Goal: Information Seeking & Learning: Learn about a topic

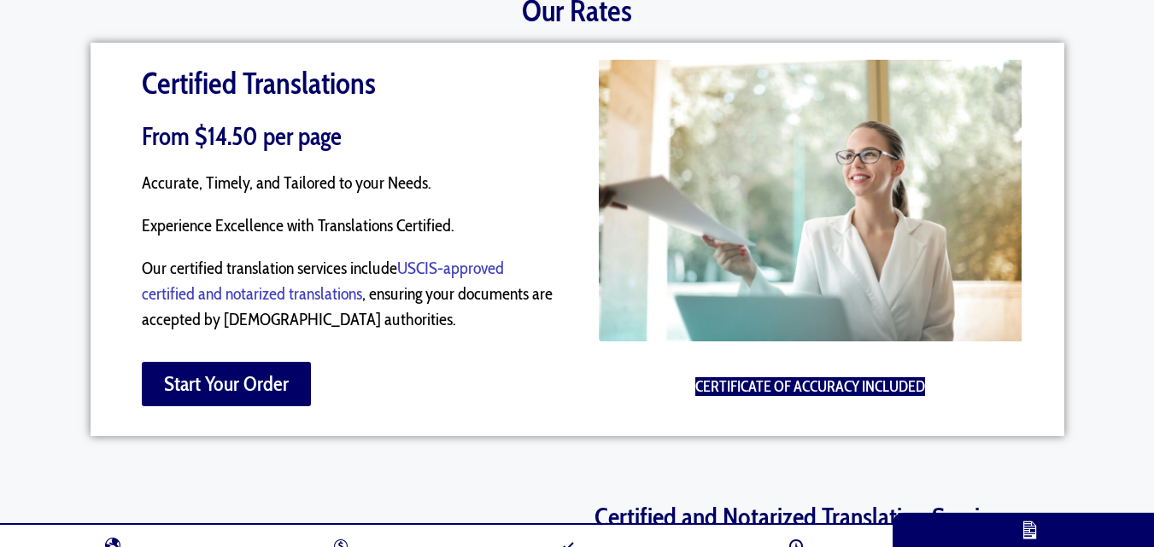
scroll to position [1215, 0]
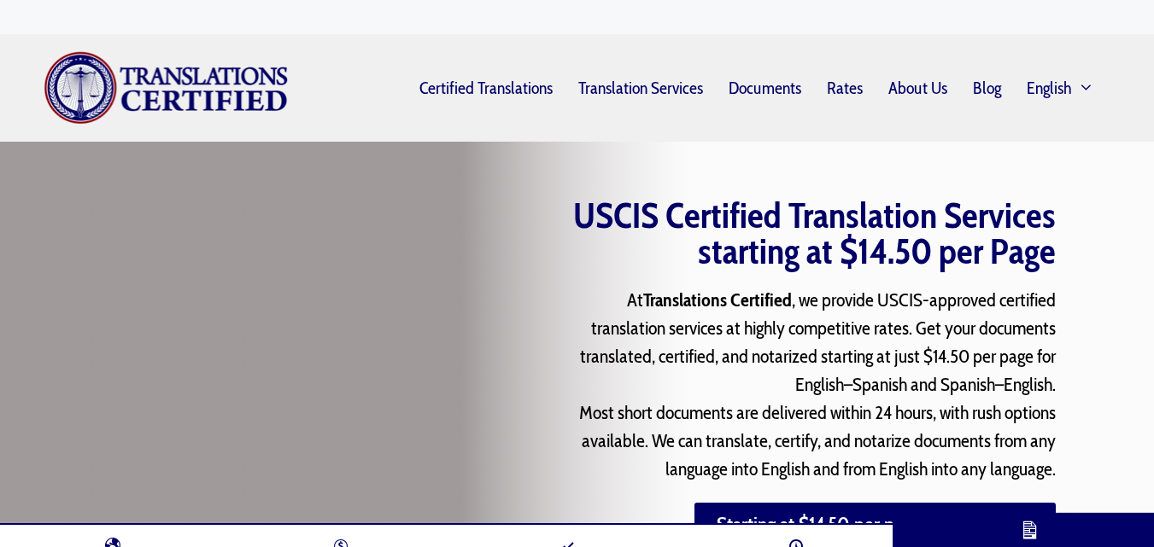
click at [30, 300] on div "USCIS Certified Translation Services starting at $14.50 per Page At Translation…" at bounding box center [577, 398] width 1154 height 512
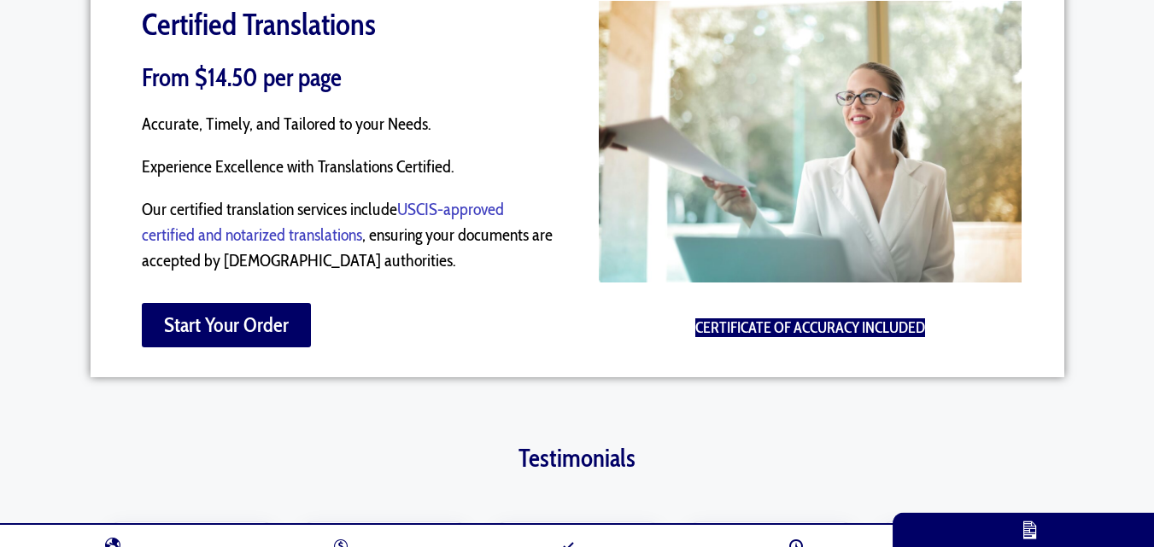
scroll to position [3886, 0]
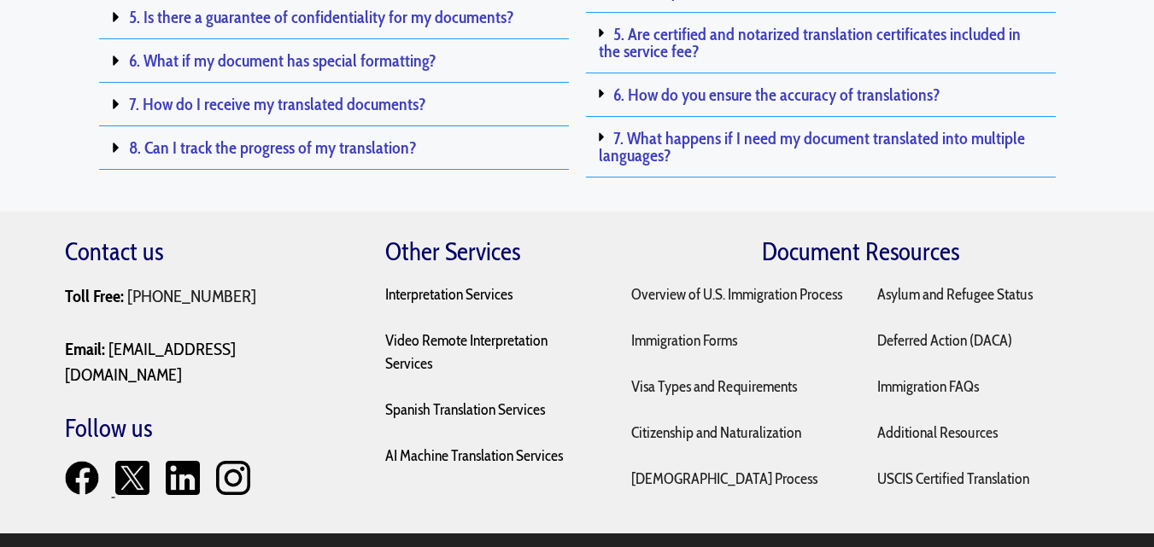
click at [93, 461] on img at bounding box center [82, 478] width 34 height 34
drag, startPoint x: 348, startPoint y: 356, endPoint x: 530, endPoint y: 360, distance: 182.0
click at [530, 360] on div "Contact us Toll Free: +1 (877) 736-4291 Email: sales@translationscertified.com …" at bounding box center [577, 385] width 1025 height 297
click at [599, 427] on div "Contact us Toll Free: +1 (877) 736-4291 Email: sales@translationscertified.com …" at bounding box center [577, 385] width 1025 height 297
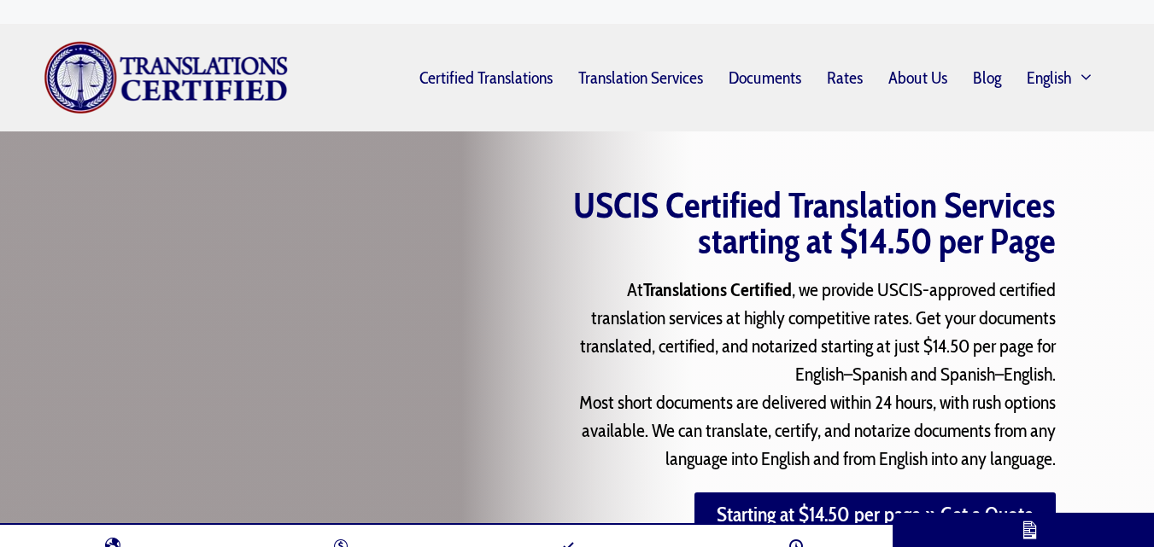
scroll to position [0, 0]
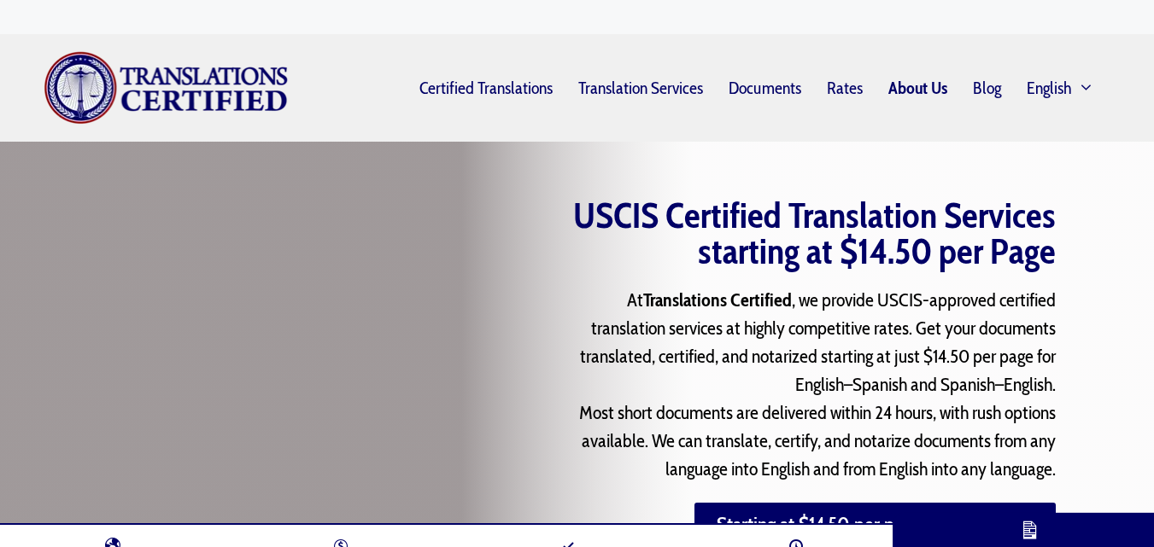
click at [913, 83] on link "About Us" at bounding box center [917, 87] width 85 height 39
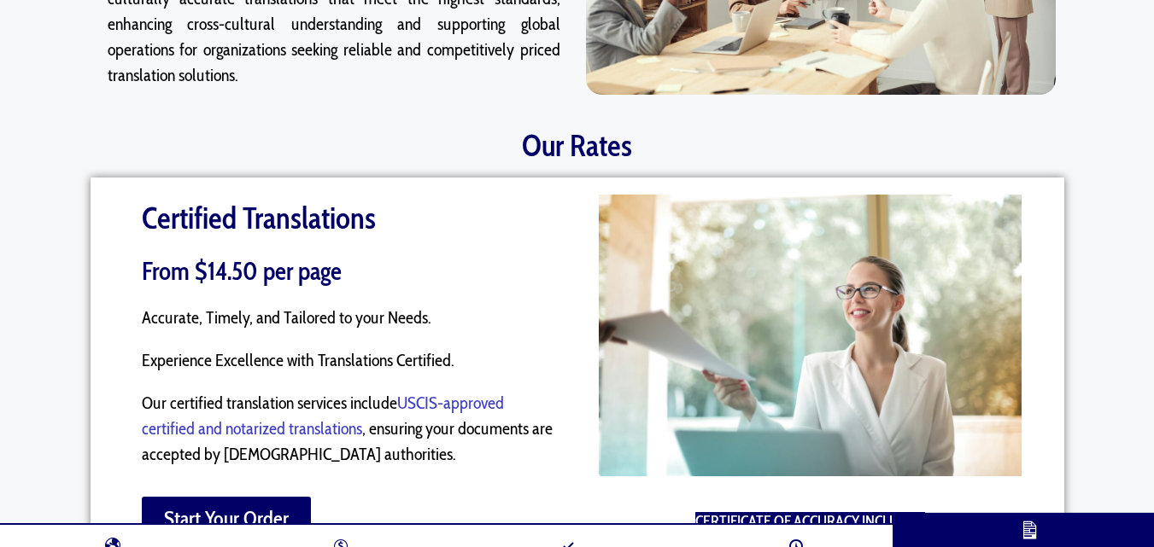
scroll to position [1052, 0]
